Goal: Task Accomplishment & Management: Manage account settings

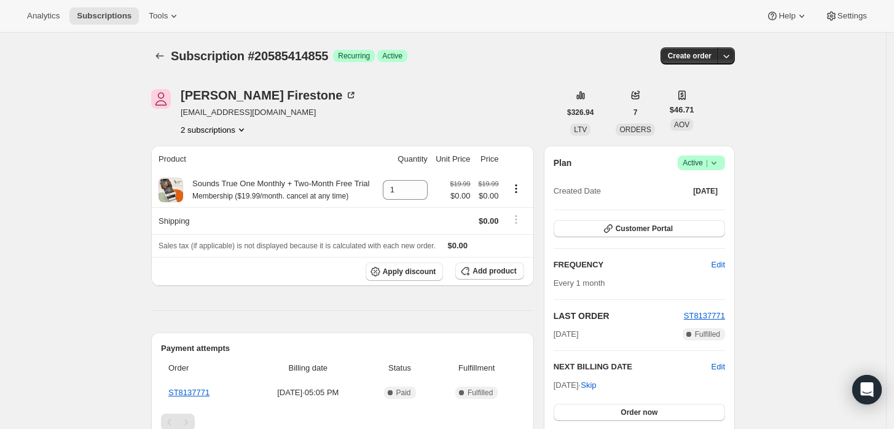
click at [718, 159] on icon at bounding box center [714, 163] width 12 height 12
click at [701, 205] on span "Cancel subscription" at bounding box center [705, 207] width 69 height 9
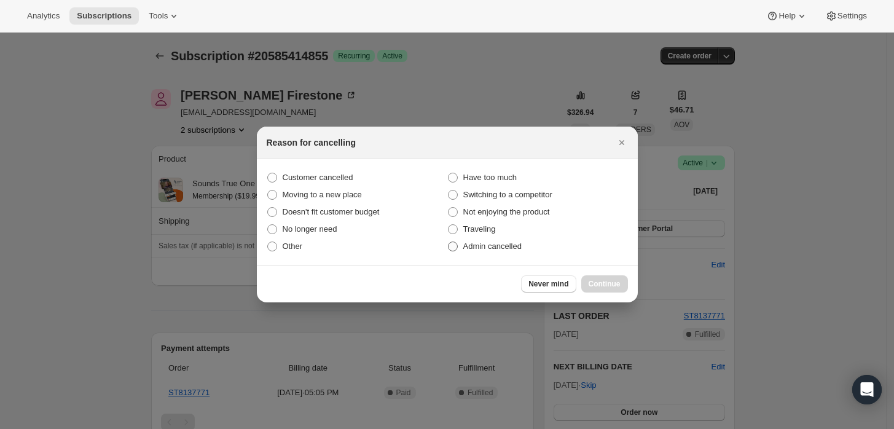
click at [482, 249] on span "Admin cancelled" at bounding box center [492, 246] width 58 height 9
click at [449, 242] on input "Admin cancelled" at bounding box center [448, 242] width 1 height 1
radio input "true"
click at [604, 283] on span "Continue" at bounding box center [605, 284] width 32 height 10
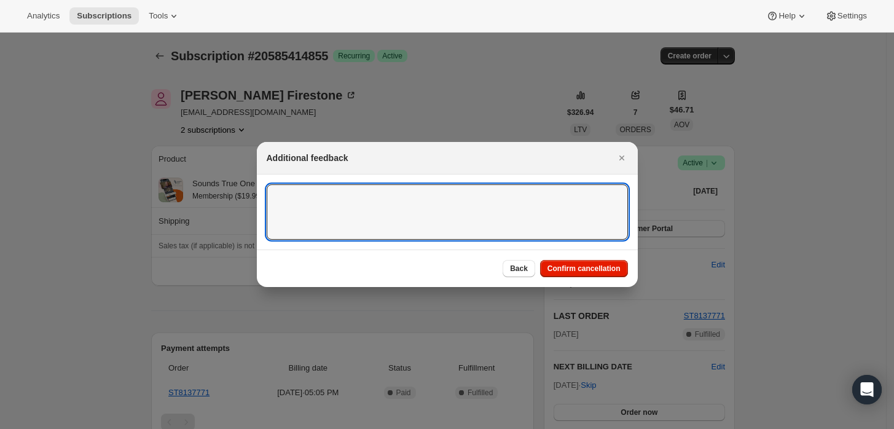
click at [514, 227] on textarea ":rbk:" at bounding box center [447, 211] width 361 height 55
type textarea "Customer requested cancellation."
click at [594, 267] on span "Confirm cancellation" at bounding box center [584, 269] width 73 height 10
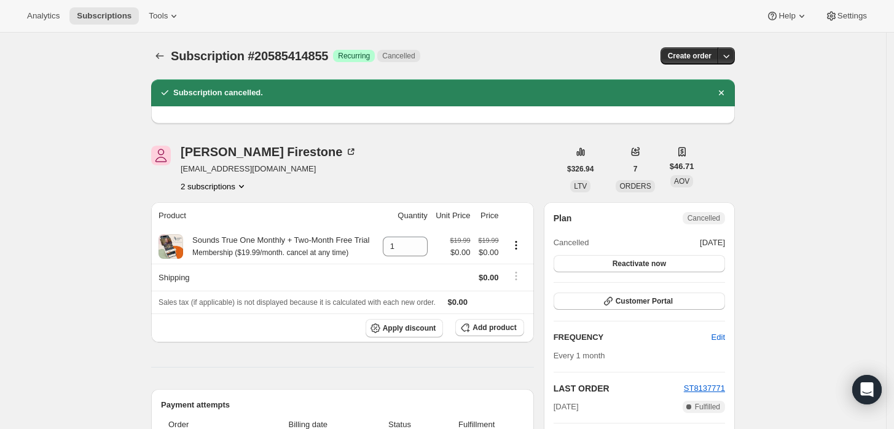
click at [216, 168] on span "jjfire9@mac.com" at bounding box center [269, 169] width 176 height 12
copy span "jjfire9@mac.com"
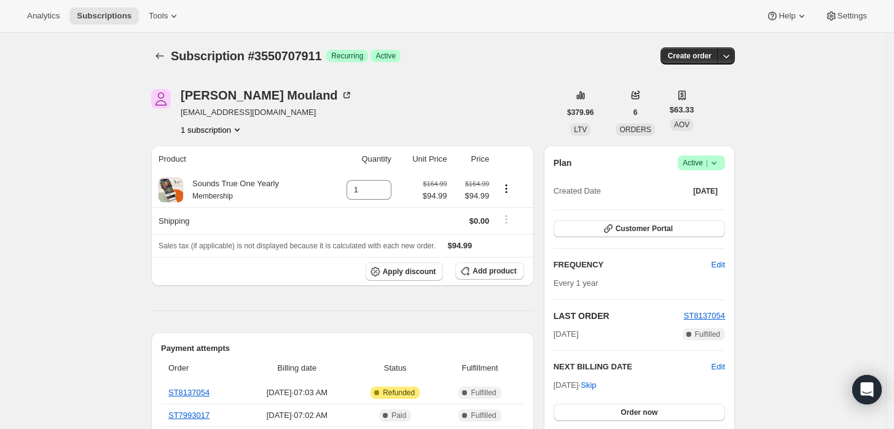
click at [720, 165] on icon at bounding box center [714, 163] width 12 height 12
click at [704, 211] on span "Cancel subscription" at bounding box center [705, 207] width 69 height 9
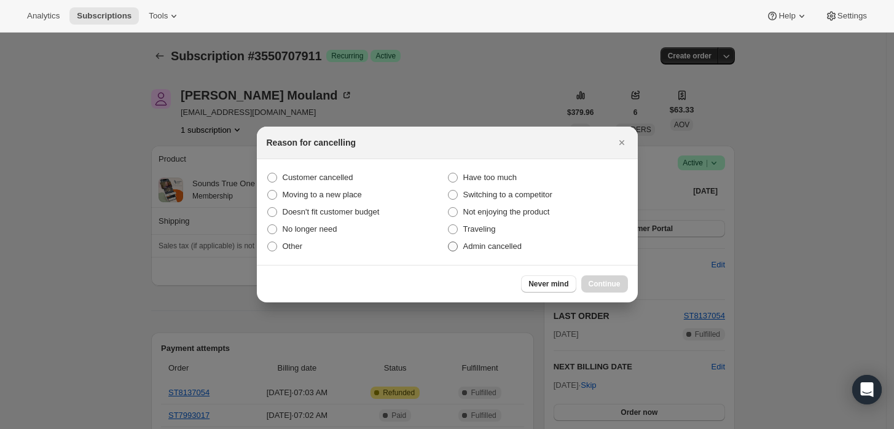
click at [489, 243] on span "Admin cancelled" at bounding box center [492, 246] width 58 height 9
click at [449, 242] on input "Admin cancelled" at bounding box center [448, 242] width 1 height 1
radio input "true"
click at [621, 286] on button "Continue" at bounding box center [604, 283] width 47 height 17
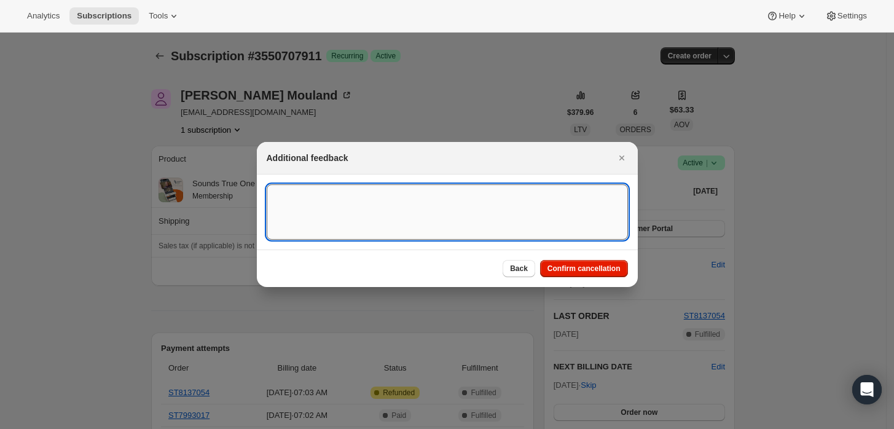
click at [532, 223] on textarea ":rbl:" at bounding box center [447, 211] width 361 height 55
type textarea "Customer requested cancellation and refund."
click at [566, 273] on span "Confirm cancellation" at bounding box center [584, 269] width 73 height 10
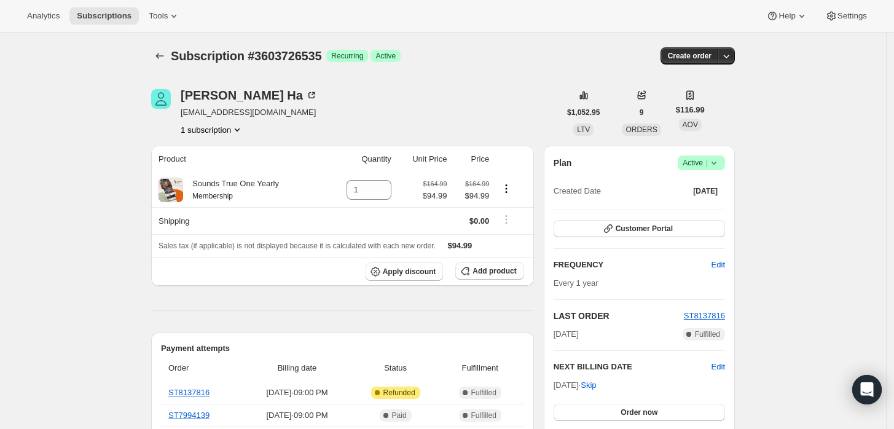
click at [718, 165] on icon at bounding box center [714, 163] width 12 height 12
click at [706, 205] on span "Cancel subscription" at bounding box center [705, 207] width 69 height 9
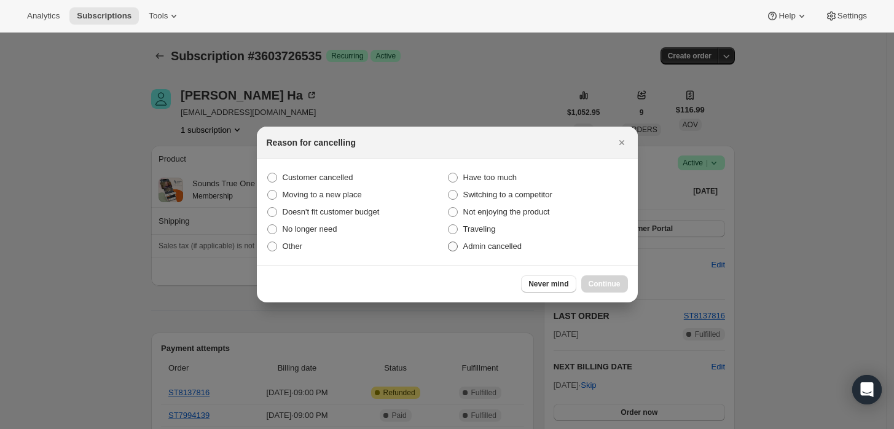
click at [486, 240] on span "Admin cancelled" at bounding box center [492, 246] width 58 height 12
click at [449, 242] on input "Admin cancelled" at bounding box center [448, 242] width 1 height 1
radio input "true"
click at [611, 280] on span "Continue" at bounding box center [605, 284] width 32 height 10
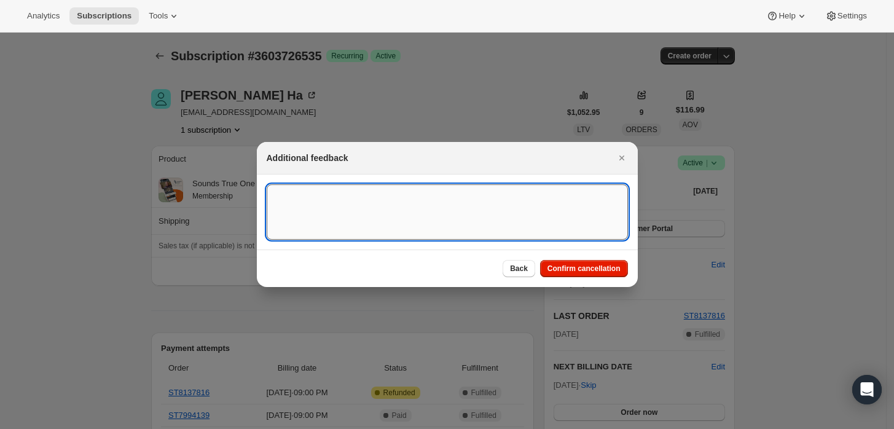
click at [479, 223] on textarea ":rbk:" at bounding box center [447, 211] width 361 height 55
type textarea "Customer requested cancellation and refund."
click at [569, 268] on span "Confirm cancellation" at bounding box center [584, 269] width 73 height 10
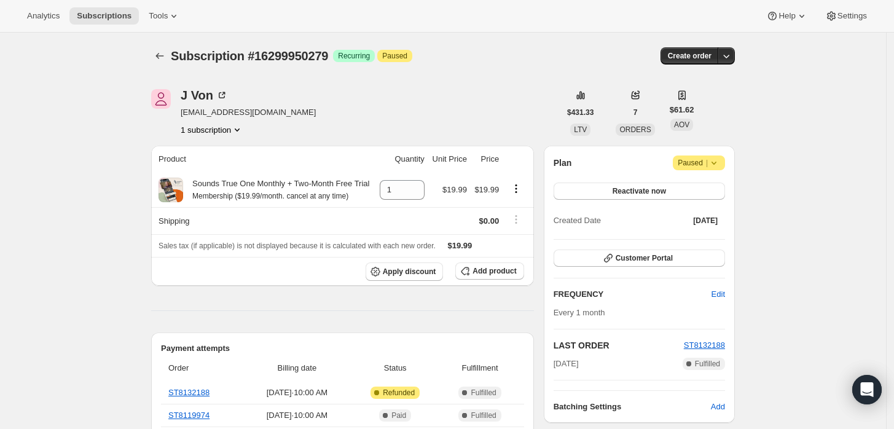
click at [716, 160] on icon at bounding box center [714, 163] width 12 height 12
click at [680, 187] on span "Cancel subscription" at bounding box center [703, 186] width 69 height 9
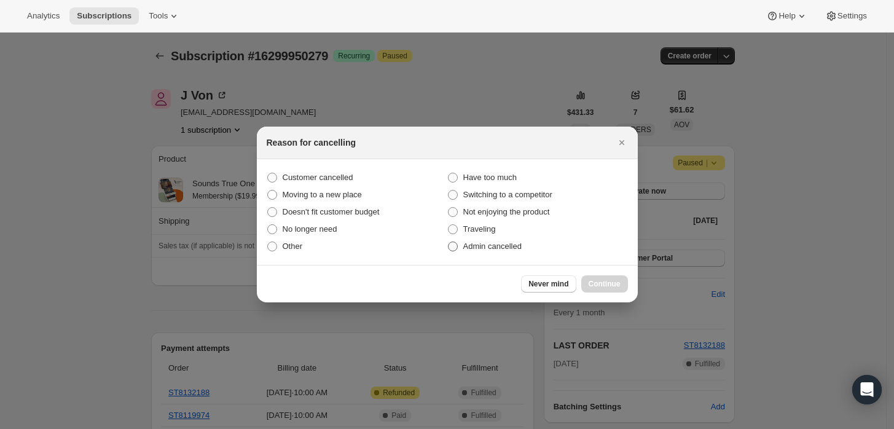
click at [497, 244] on span "Admin cancelled" at bounding box center [492, 246] width 58 height 9
click at [449, 242] on input "Admin cancelled" at bounding box center [448, 242] width 1 height 1
radio input "true"
click at [602, 287] on span "Continue" at bounding box center [605, 284] width 32 height 10
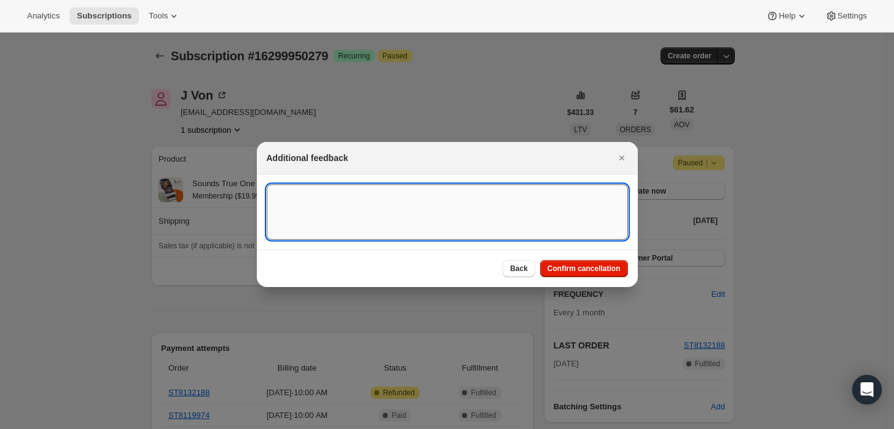
click at [511, 199] on textarea ":rbj:" at bounding box center [447, 211] width 361 height 55
type textarea "Customer requested cancellation and refund."
click at [587, 272] on span "Confirm cancellation" at bounding box center [584, 269] width 73 height 10
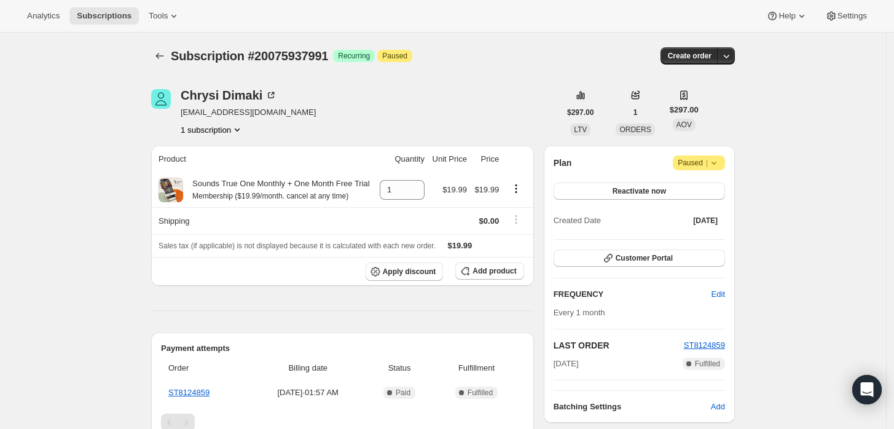
click at [725, 165] on span "Attention Paused |" at bounding box center [699, 163] width 52 height 15
click at [719, 187] on span "Cancel subscription" at bounding box center [703, 186] width 69 height 9
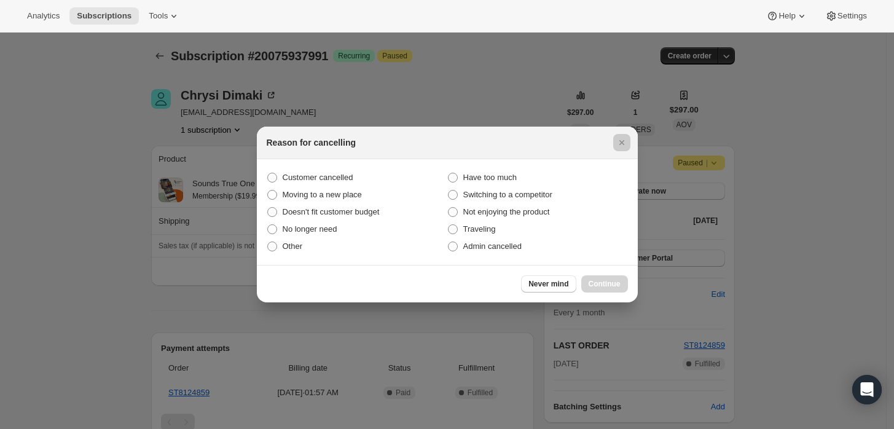
click at [786, 197] on div at bounding box center [447, 214] width 894 height 429
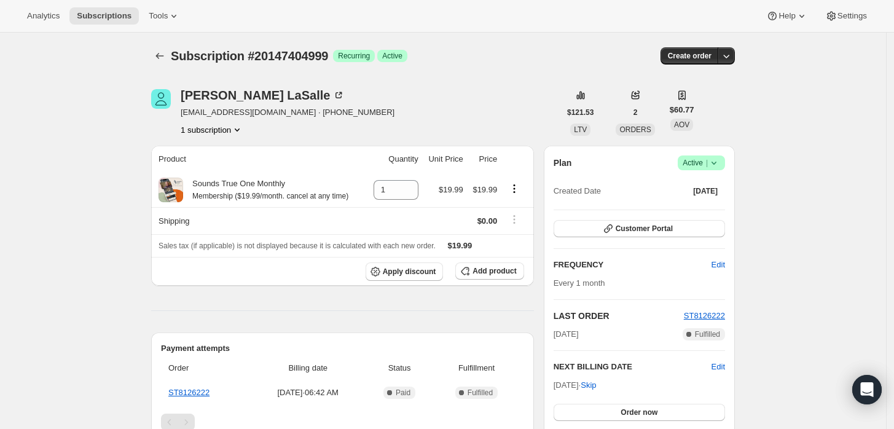
click at [715, 164] on icon at bounding box center [714, 163] width 12 height 12
click at [715, 203] on span "Cancel subscription" at bounding box center [705, 207] width 69 height 9
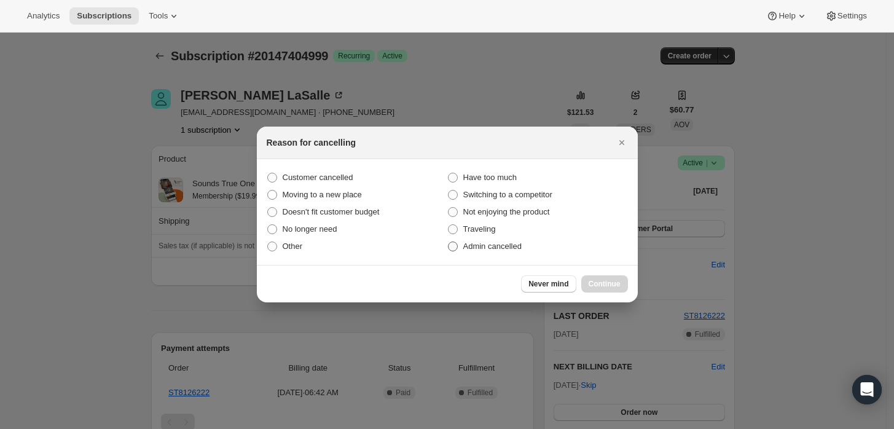
click at [497, 252] on label "Admin cancelled" at bounding box center [537, 246] width 181 height 17
click at [449, 242] on input "Admin cancelled" at bounding box center [448, 242] width 1 height 1
radio input "true"
click at [607, 282] on span "Continue" at bounding box center [605, 284] width 32 height 10
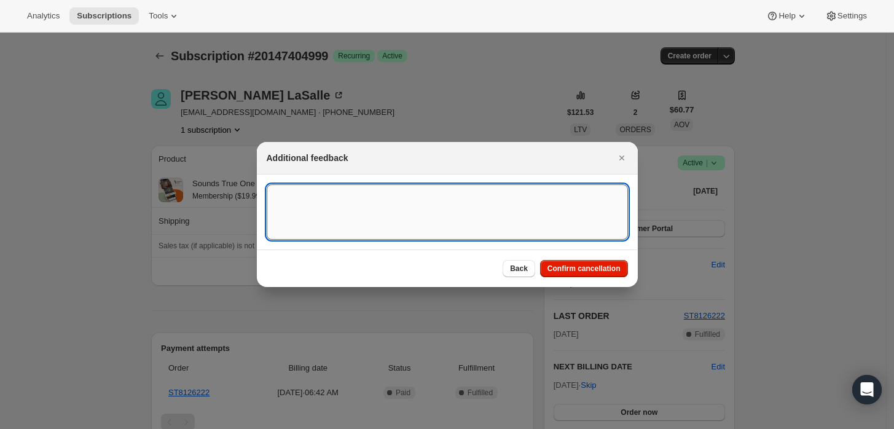
click at [528, 229] on textarea ":rbj:" at bounding box center [447, 211] width 361 height 55
type textarea "Customer requested cancellation."
click at [607, 264] on span "Confirm cancellation" at bounding box center [584, 269] width 73 height 10
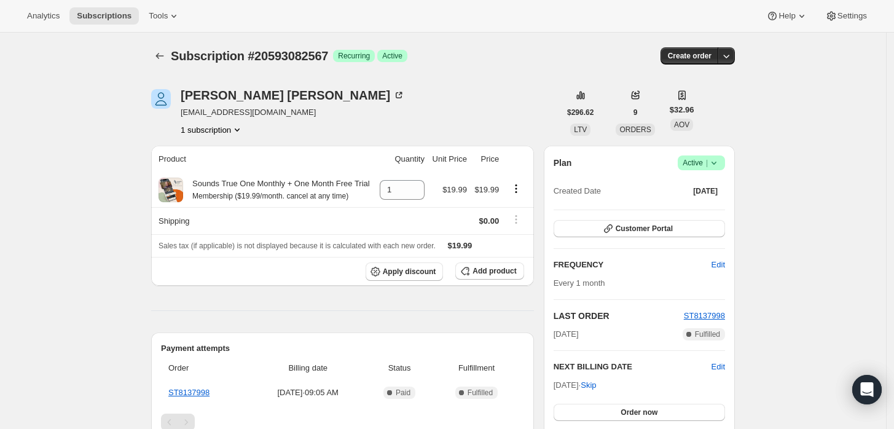
click at [725, 166] on span "Success Active |" at bounding box center [701, 163] width 47 height 15
click at [705, 210] on span "Cancel subscription" at bounding box center [705, 207] width 69 height 9
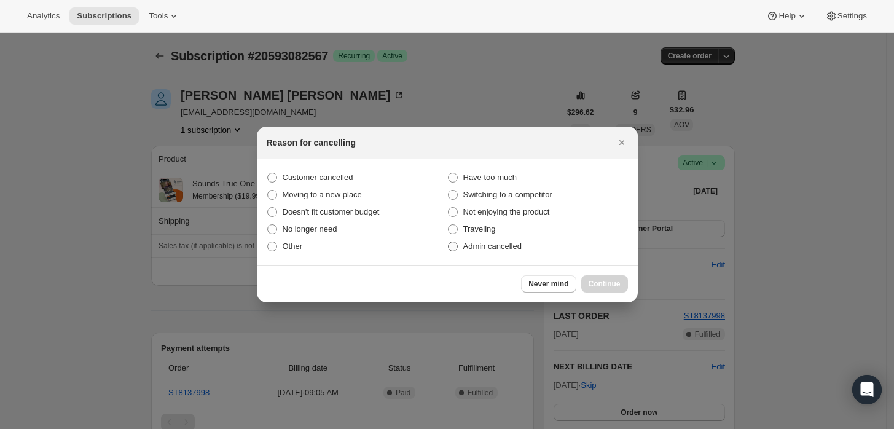
click at [504, 242] on span "Admin cancelled" at bounding box center [492, 246] width 58 height 9
click at [449, 242] on input "Admin cancelled" at bounding box center [448, 242] width 1 height 1
radio input "true"
click at [617, 282] on span "Continue" at bounding box center [605, 284] width 32 height 10
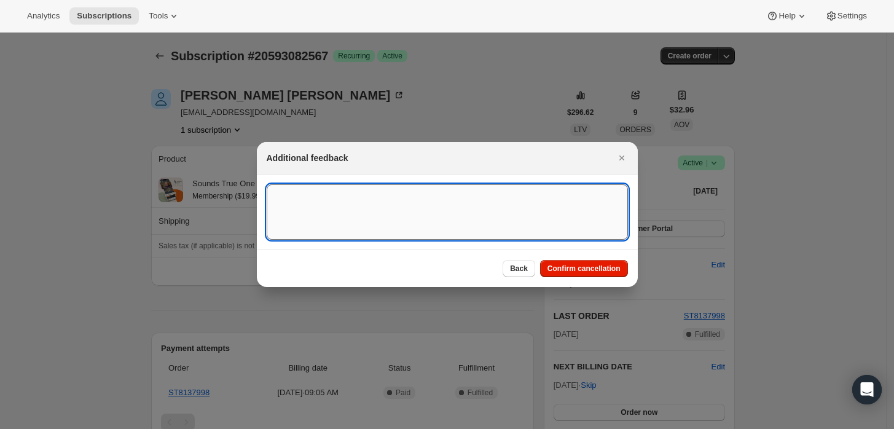
click at [446, 215] on textarea ":rbj:" at bounding box center [447, 211] width 361 height 55
type textarea "Customer requested cancellation."
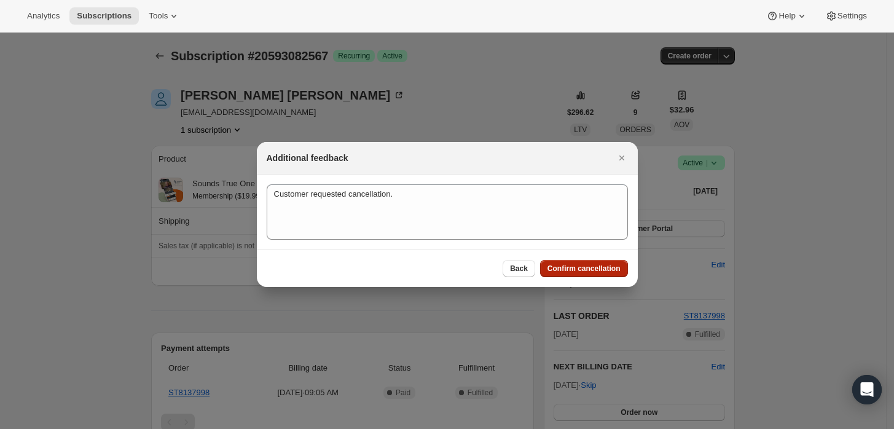
click at [600, 264] on span "Confirm cancellation" at bounding box center [584, 269] width 73 height 10
